Goal: Task Accomplishment & Management: Manage account settings

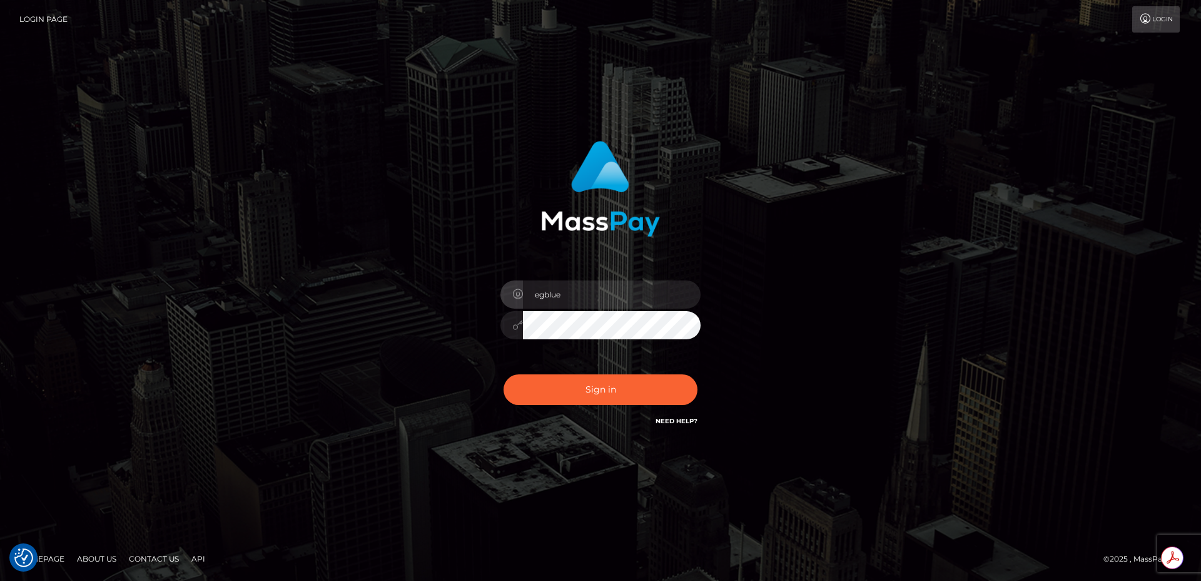
click at [180, 170] on div "egblue Sign in" at bounding box center [600, 291] width 1201 height 506
click at [625, 382] on button "Sign in" at bounding box center [601, 389] width 194 height 31
type input "egblue"
click at [615, 379] on button "Sign in" at bounding box center [601, 389] width 194 height 31
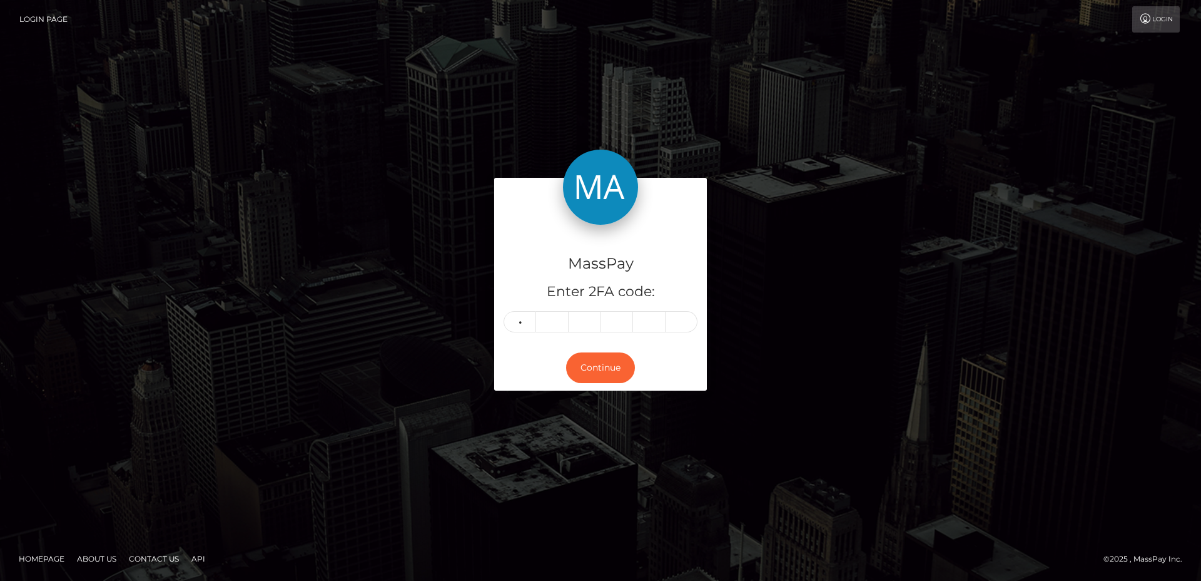
type input "4"
type input "8"
type input "5"
type input "4"
type input "8"
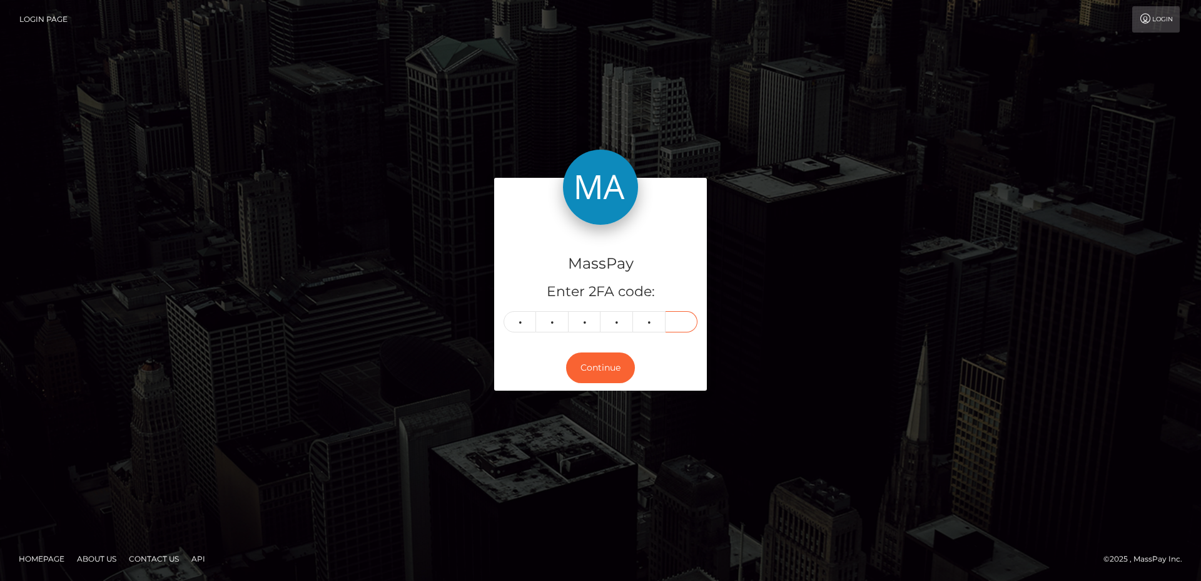
type input "6"
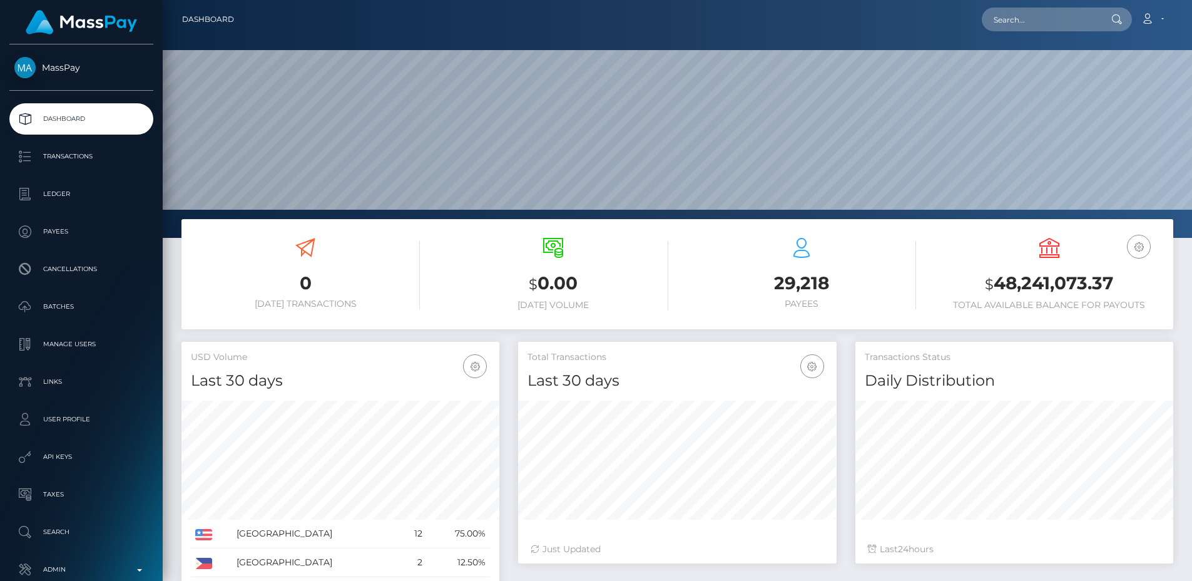
scroll to position [222, 318]
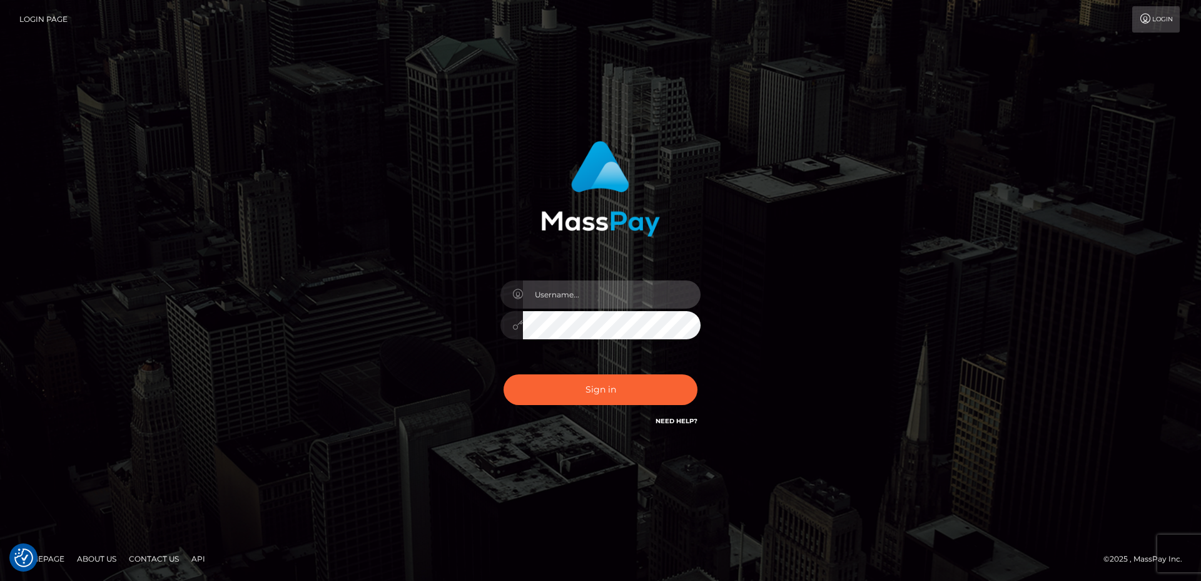
type input "egblue"
click at [848, 271] on div "egblue Sign in" at bounding box center [600, 290] width 713 height 318
